Goal: Transaction & Acquisition: Purchase product/service

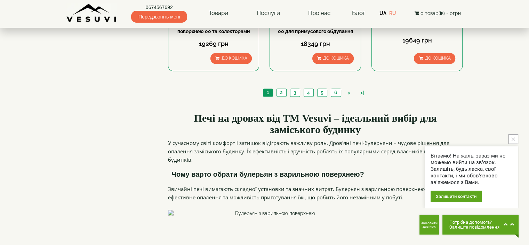
scroll to position [835, 0]
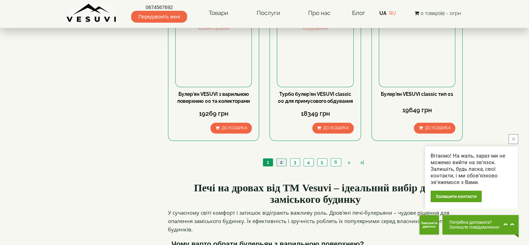
click at [282, 158] on link "2" at bounding box center [282, 161] width 10 height 7
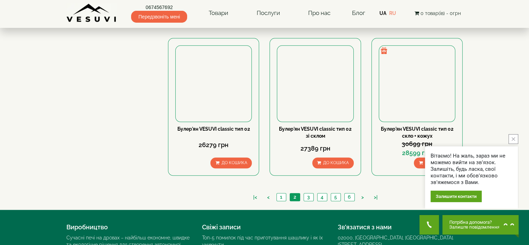
scroll to position [823, 0]
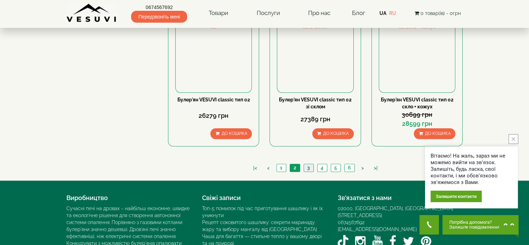
click at [306, 164] on link "3" at bounding box center [309, 167] width 10 height 7
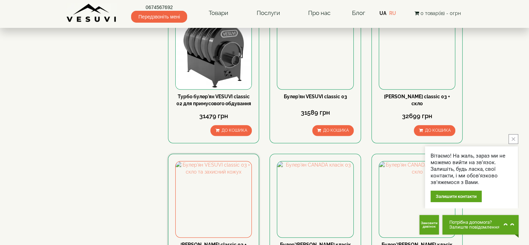
scroll to position [766, 0]
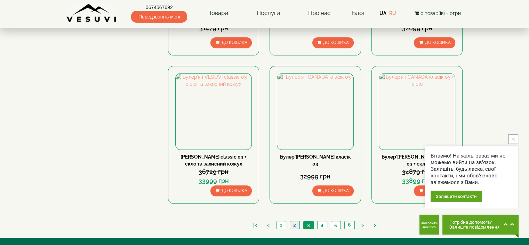
click at [294, 221] on link "2" at bounding box center [295, 224] width 10 height 7
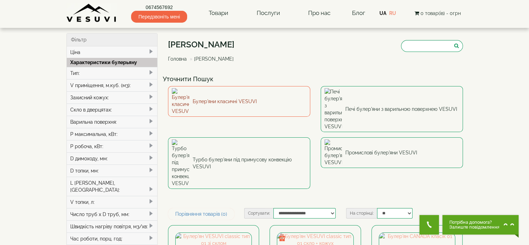
click at [241, 97] on link "Булер'яни класичні VESUVI" at bounding box center [239, 101] width 142 height 31
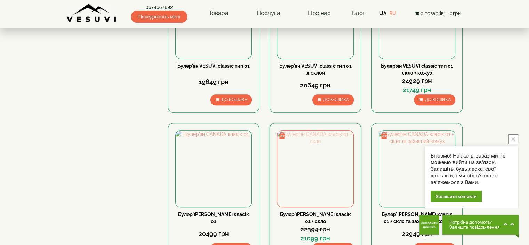
scroll to position [522, 0]
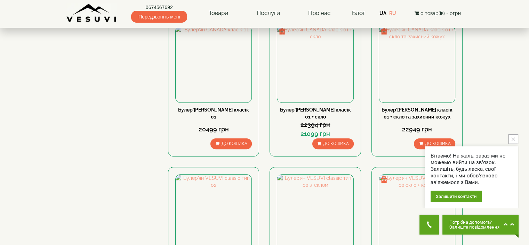
click at [513, 142] on button "close button" at bounding box center [514, 139] width 10 height 10
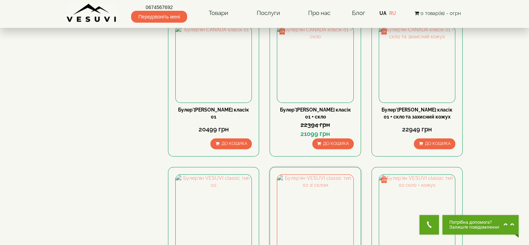
scroll to position [696, 0]
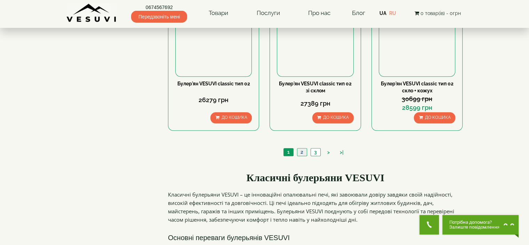
click at [301, 151] on link "2" at bounding box center [302, 151] width 10 height 7
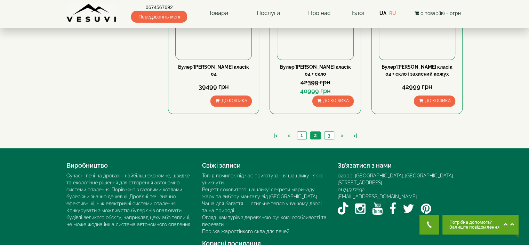
scroll to position [728, 0]
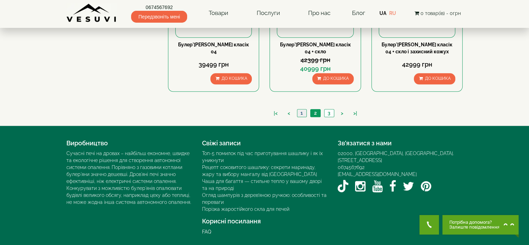
click at [299, 114] on link "1" at bounding box center [301, 112] width 9 height 7
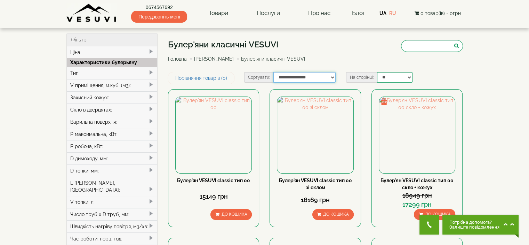
click at [314, 80] on select "**********" at bounding box center [305, 77] width 62 height 10
select select "**********"
click at [274, 72] on select "**********" at bounding box center [305, 77] width 62 height 10
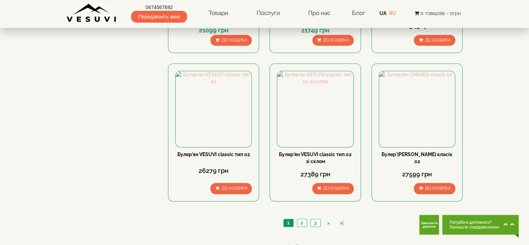
scroll to position [626, 0]
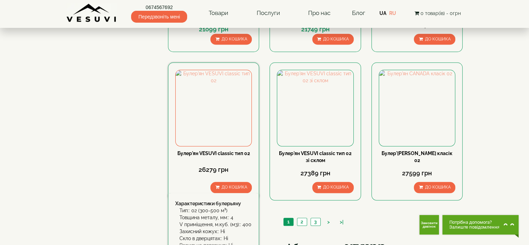
click at [196, 152] on link "Булер'ян VESUVI classic тип 02" at bounding box center [213, 153] width 73 height 6
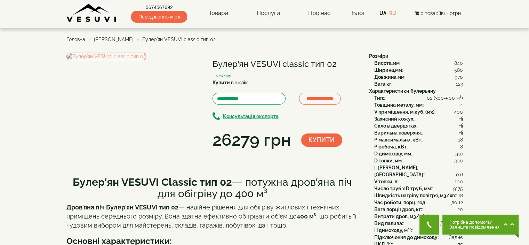
copy div "Булер'ян VESUVI classic тип 02"
drag, startPoint x: 211, startPoint y: 62, endPoint x: 336, endPoint y: 65, distance: 124.6
click at [336, 65] on div "**********" at bounding box center [215, 102] width 298 height 99
